Goal: Find specific page/section: Find specific page/section

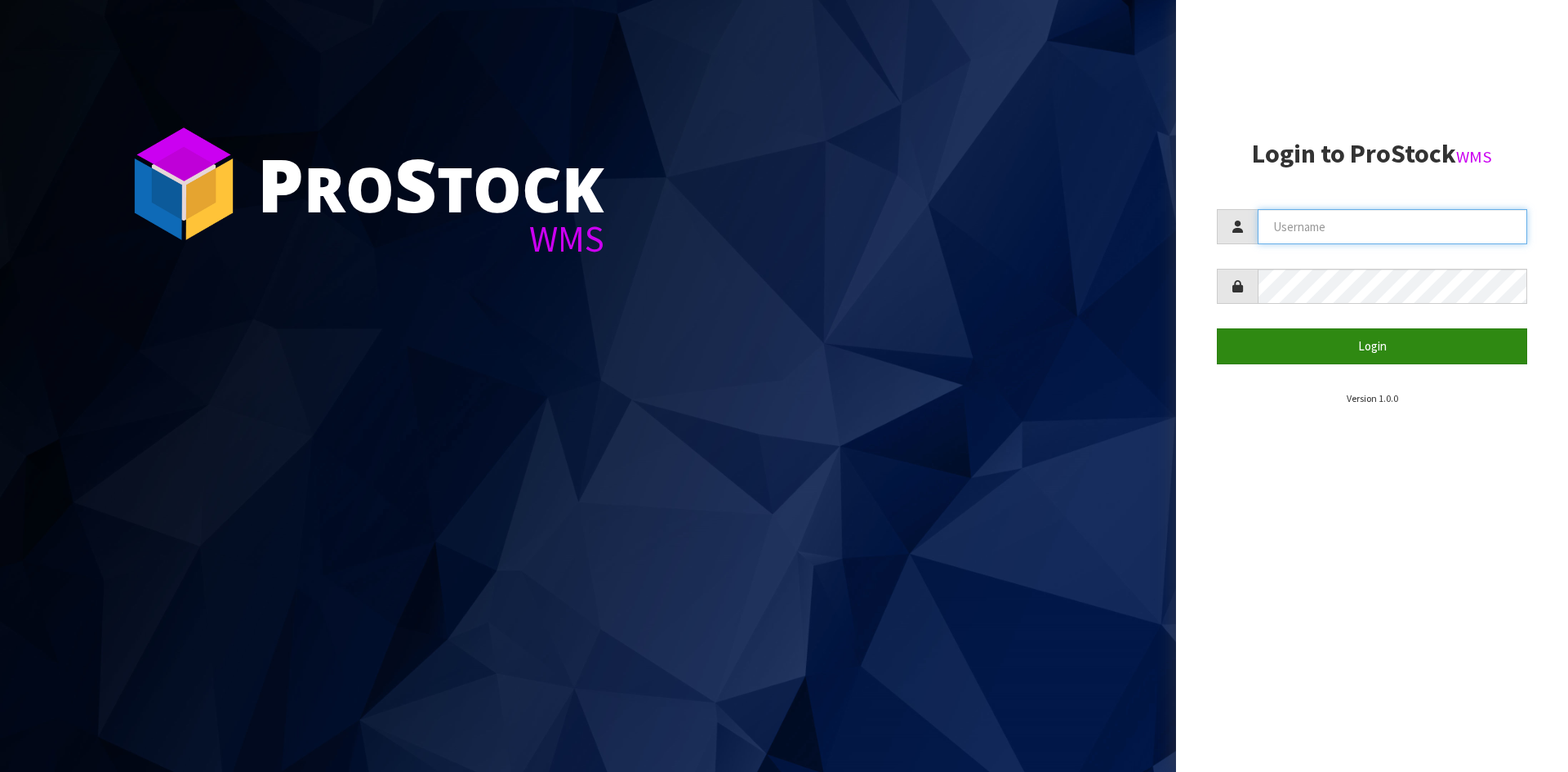
type input "[PERSON_NAME]"
click at [1338, 341] on button "Login" at bounding box center [1372, 345] width 311 height 35
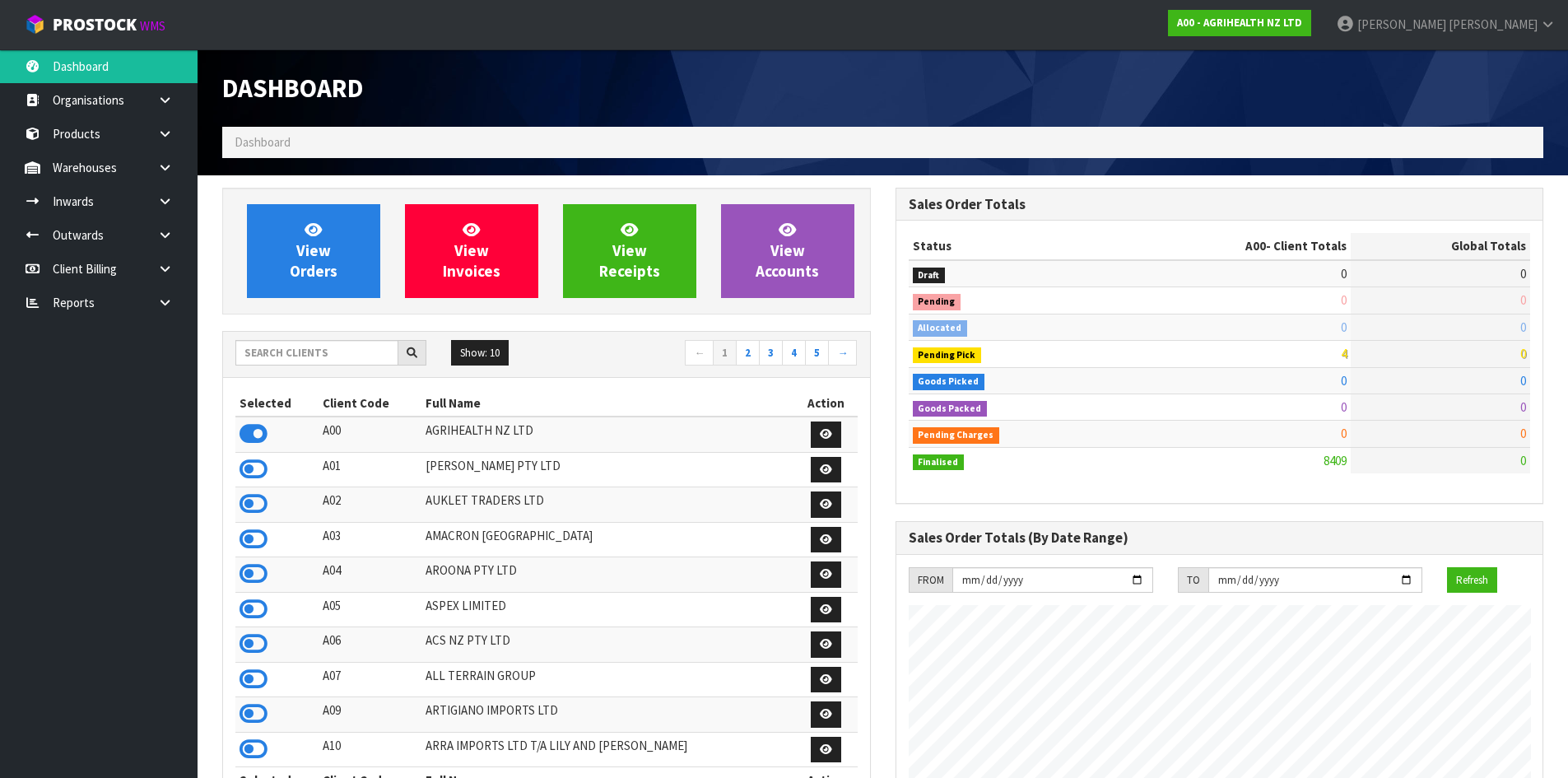
scroll to position [1247, 672]
click at [374, 357] on input "text" at bounding box center [316, 353] width 163 height 25
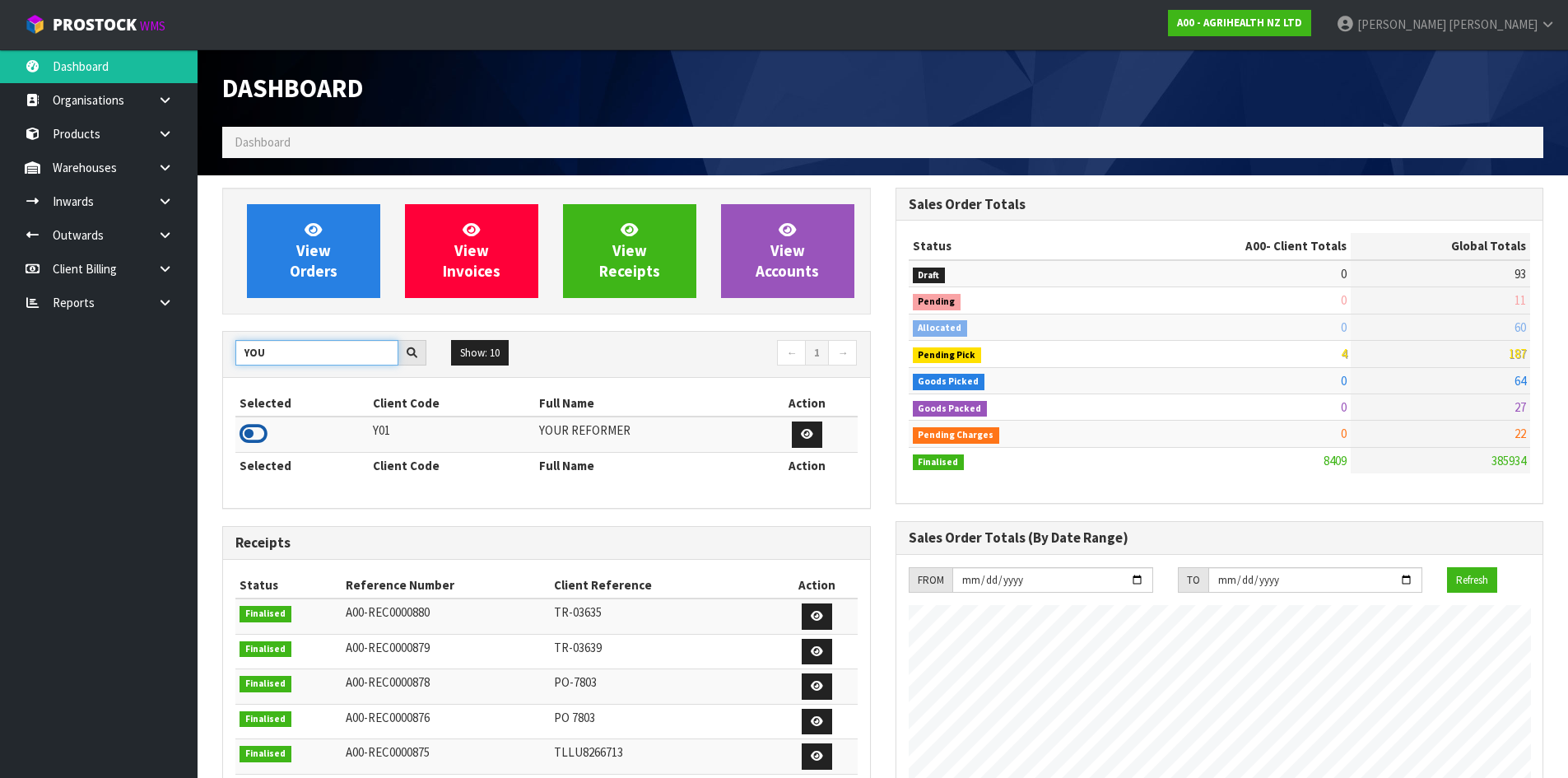
type input "YOU"
click at [251, 431] on icon at bounding box center [253, 433] width 28 height 24
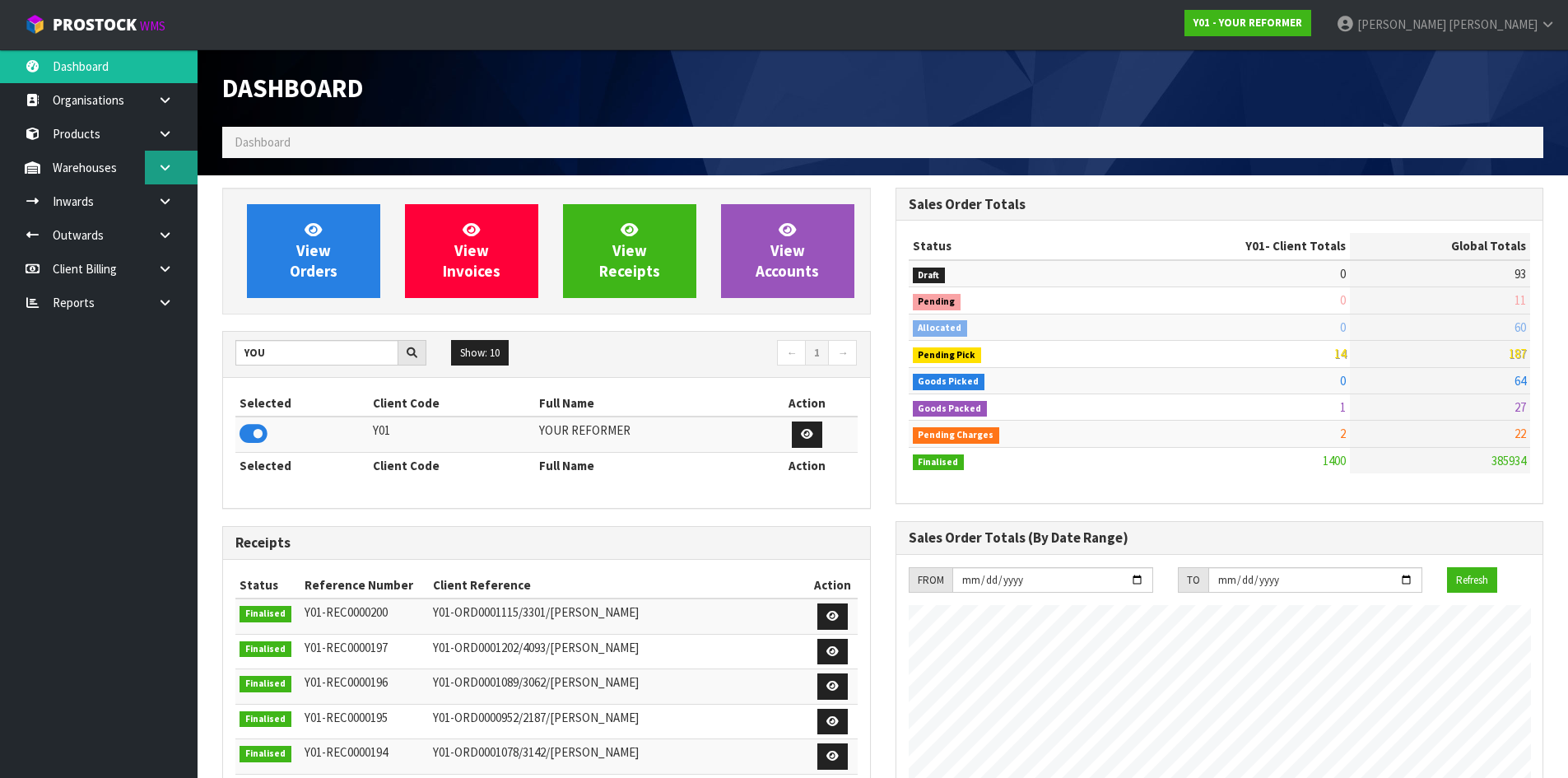
click at [175, 163] on link at bounding box center [172, 168] width 53 height 34
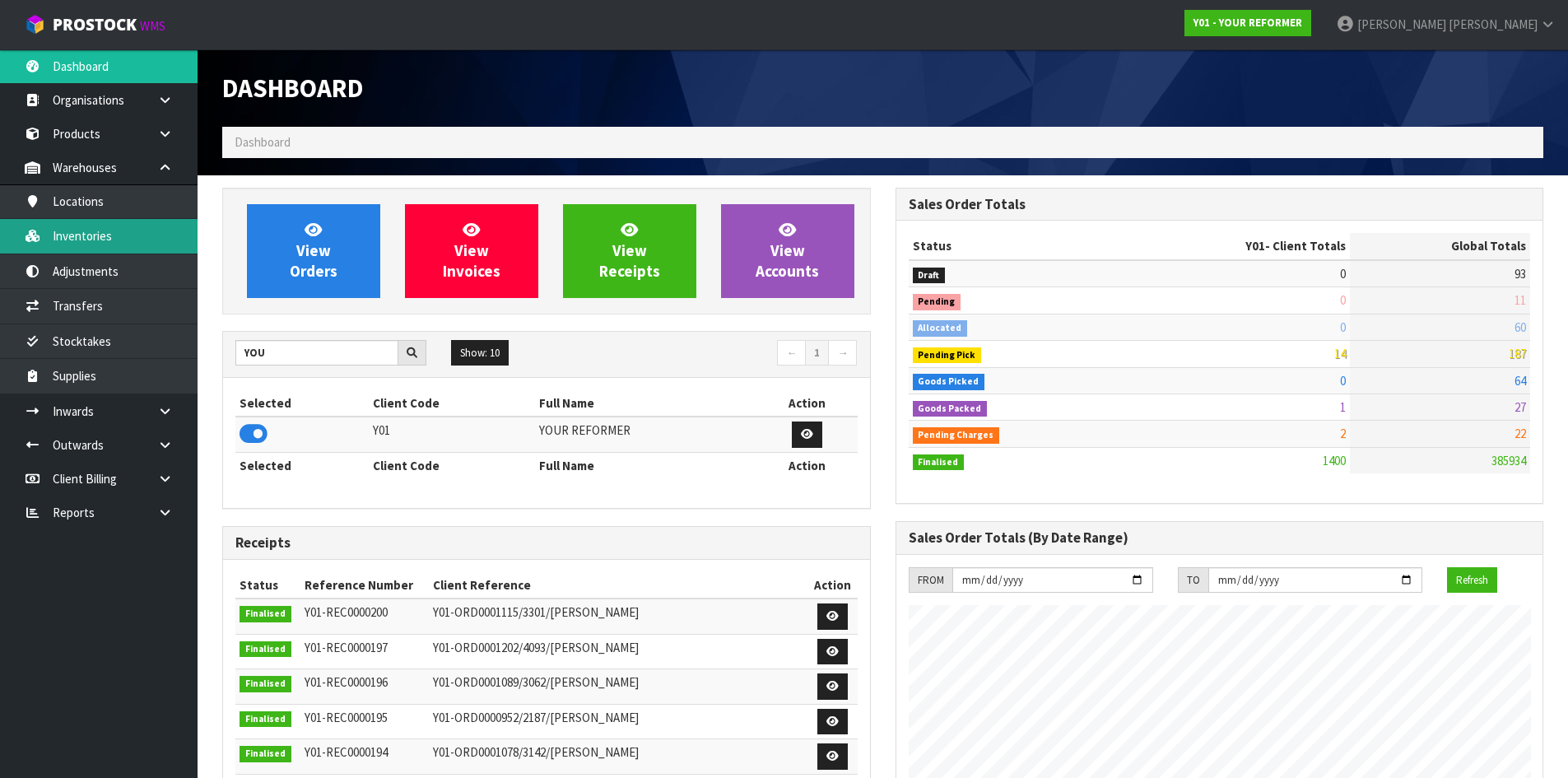
click at [133, 241] on link "Inventories" at bounding box center [98, 236] width 198 height 34
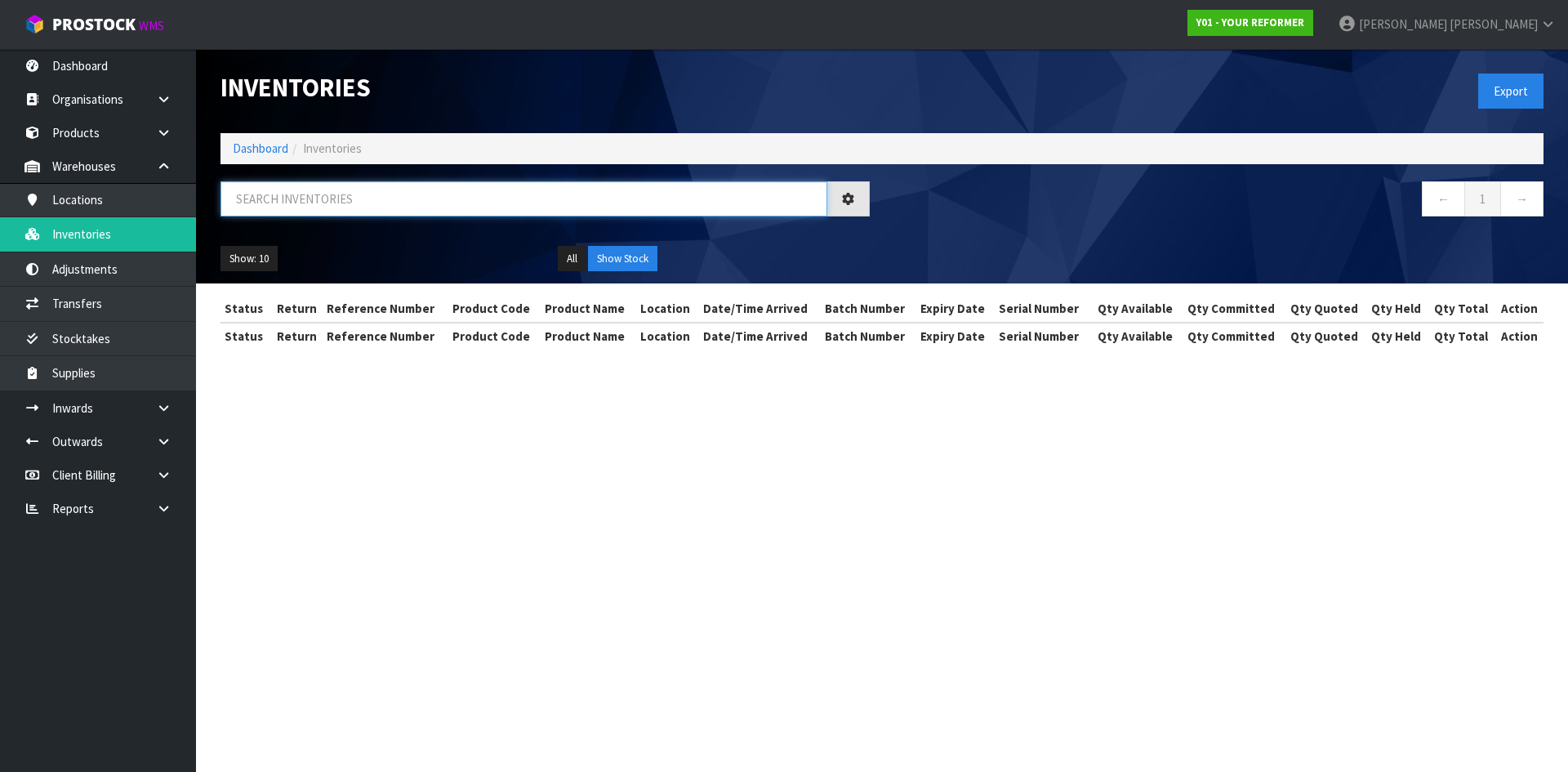
click at [295, 203] on input "text" at bounding box center [523, 198] width 606 height 35
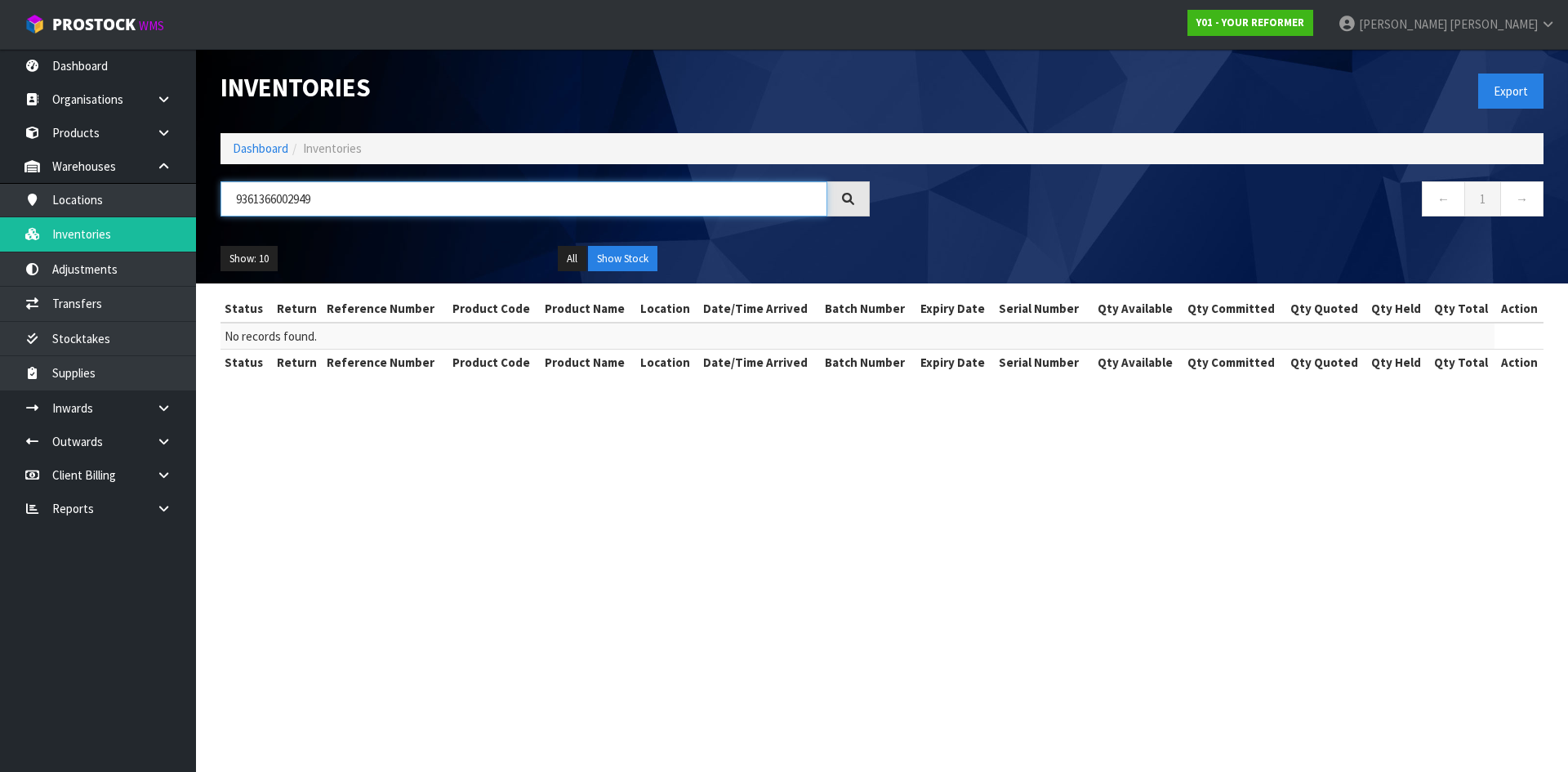
click at [290, 194] on input "9361366002949" at bounding box center [523, 198] width 606 height 35
type input "9361366002949"
click at [118, 136] on link "Products" at bounding box center [98, 133] width 196 height 34
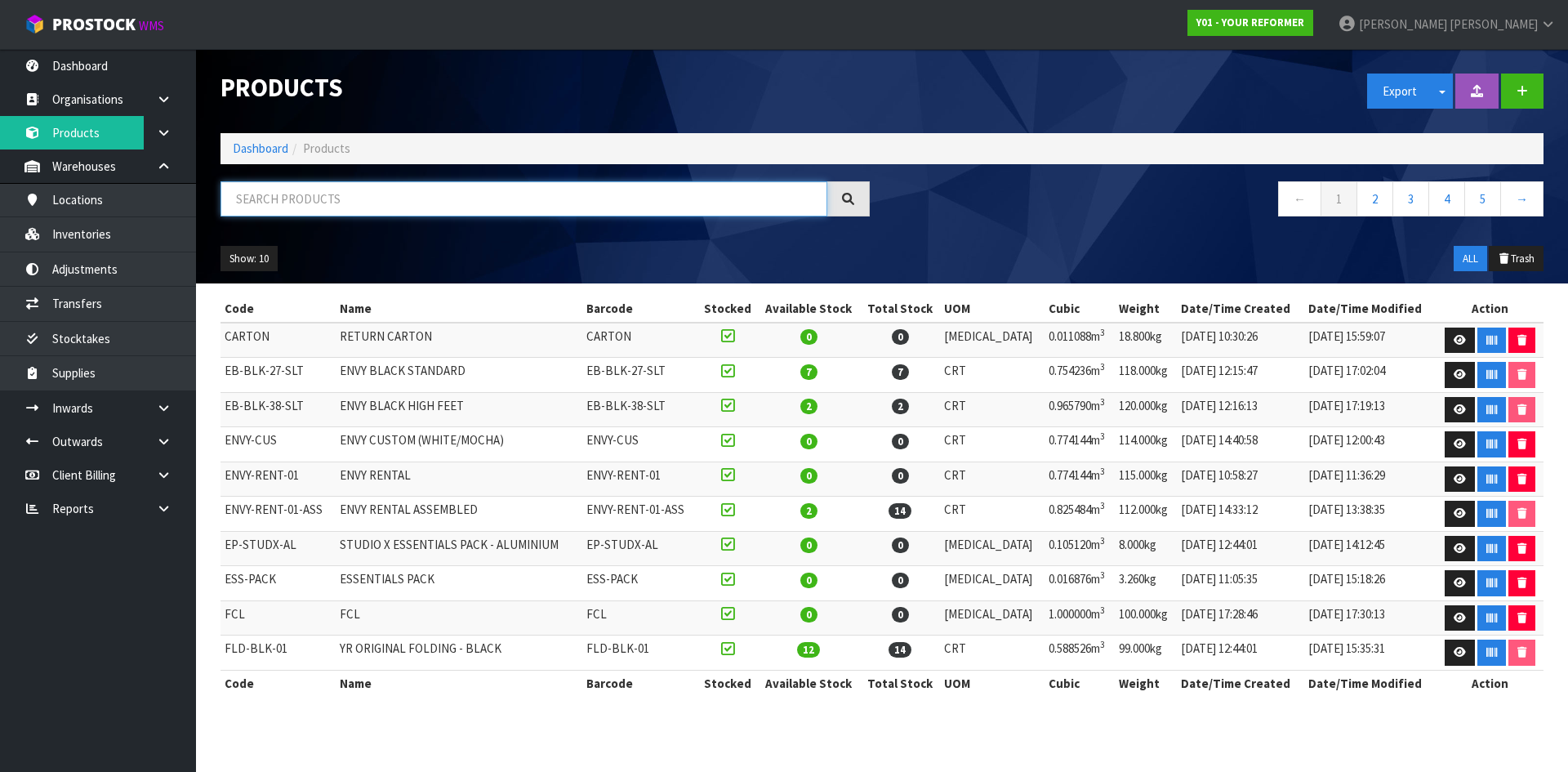
click at [354, 206] on input "text" at bounding box center [523, 198] width 606 height 35
paste input "9361366002949"
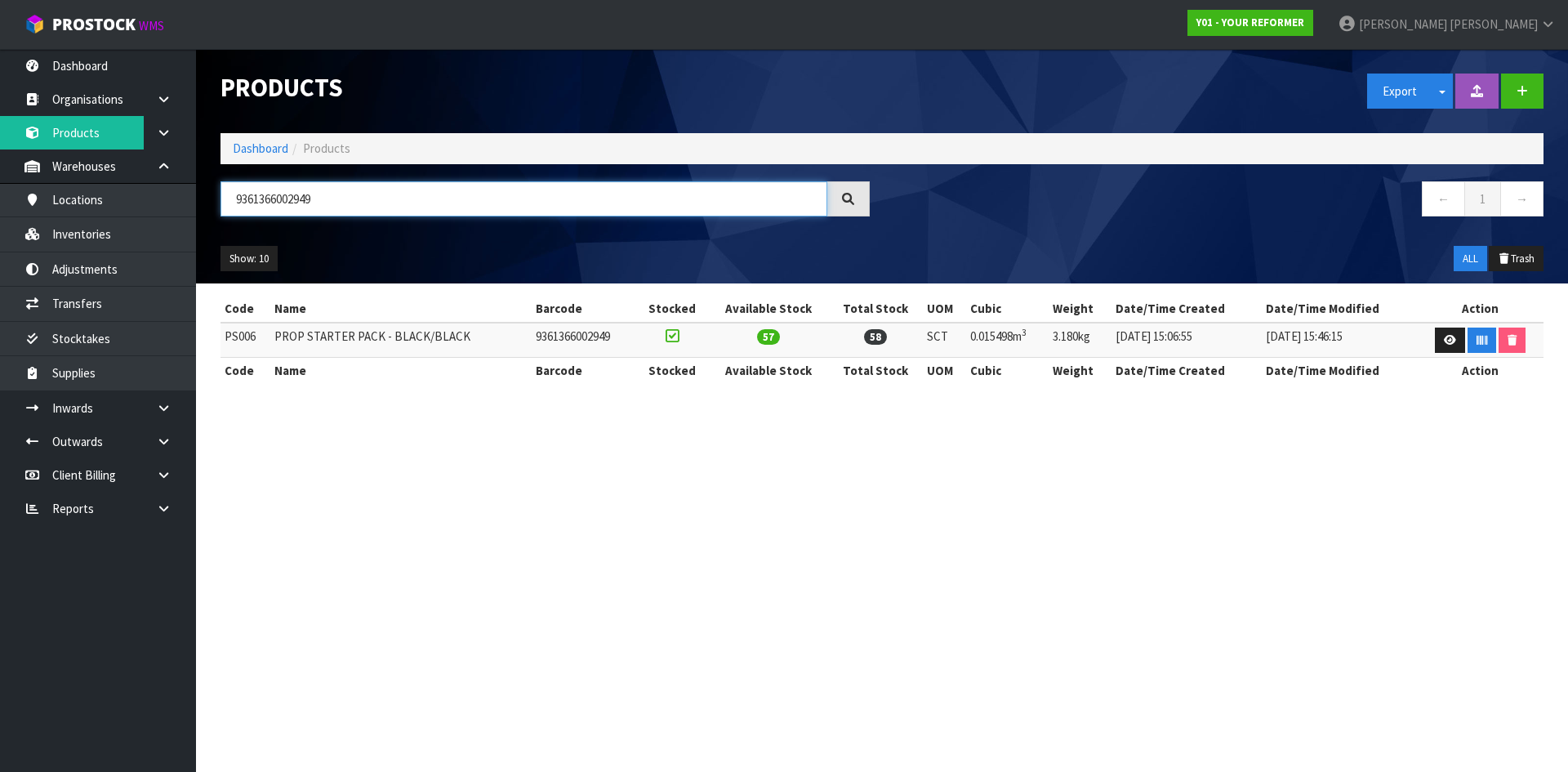
type input "9361366002949"
click at [251, 336] on td "PS006" at bounding box center [246, 341] width 50 height 35
copy td "PS006"
click at [130, 234] on link "Inventories" at bounding box center [98, 234] width 196 height 34
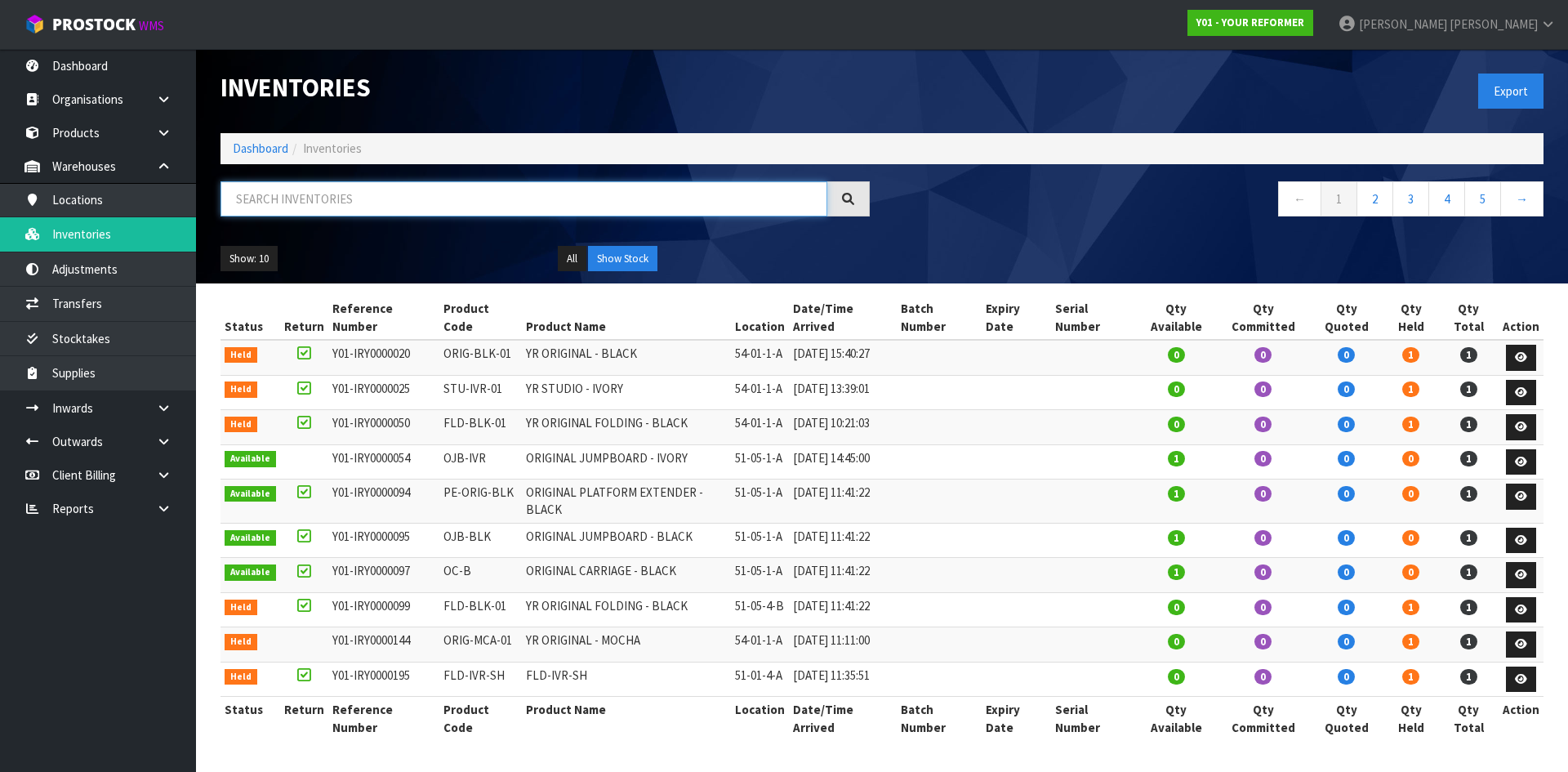
click at [265, 195] on input "text" at bounding box center [523, 198] width 606 height 35
paste input "PS006"
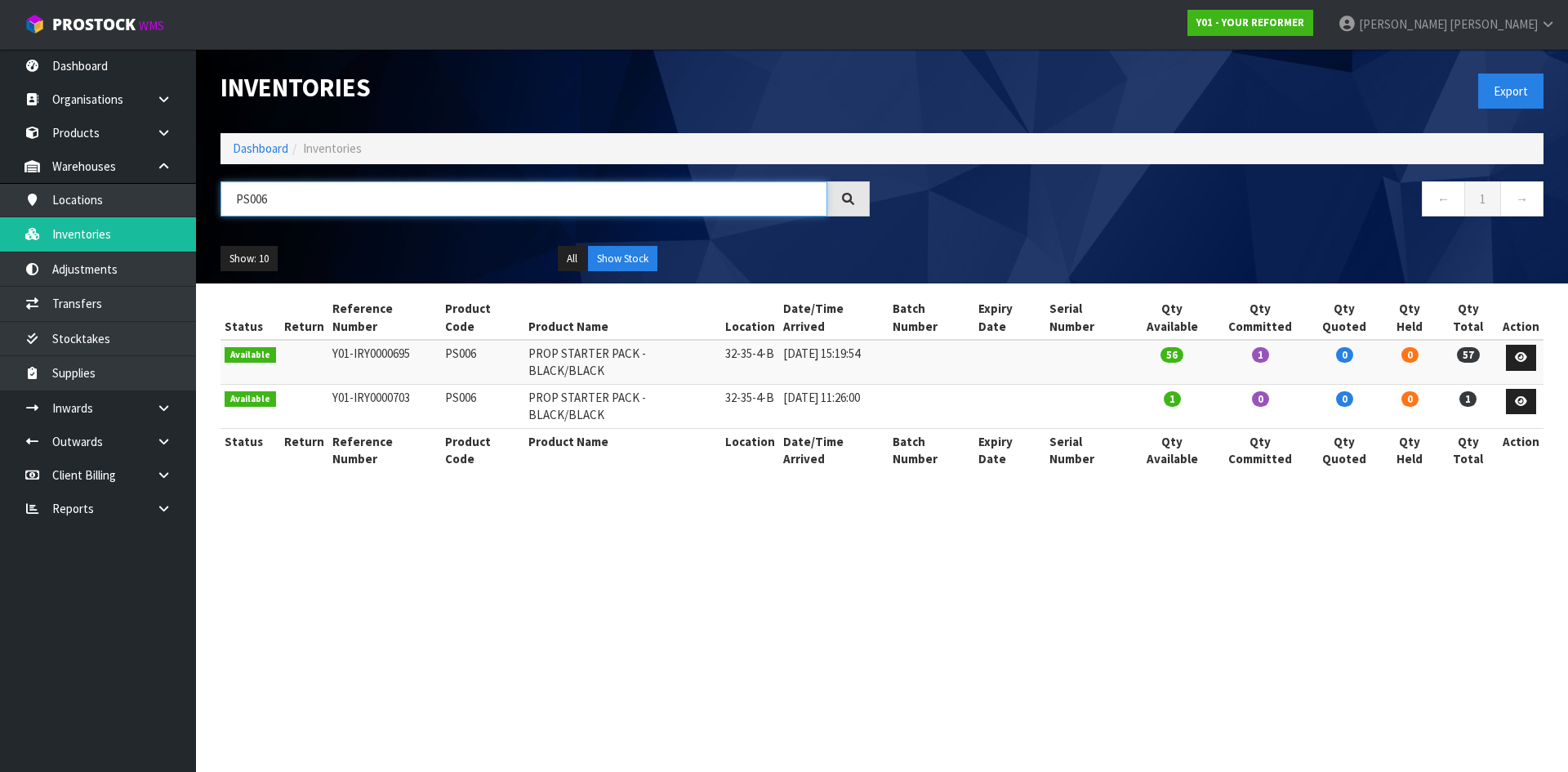
type input "PS006"
